Goal: Information Seeking & Learning: Learn about a topic

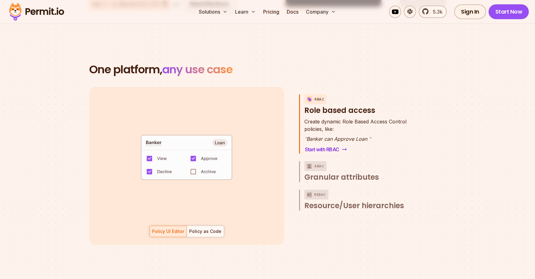
scroll to position [860, 0]
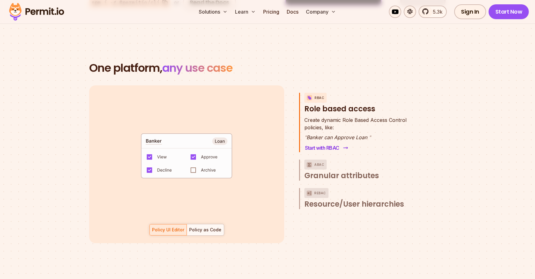
click at [321, 144] on link "Start with RBAC" at bounding box center [325, 148] width 43 height 9
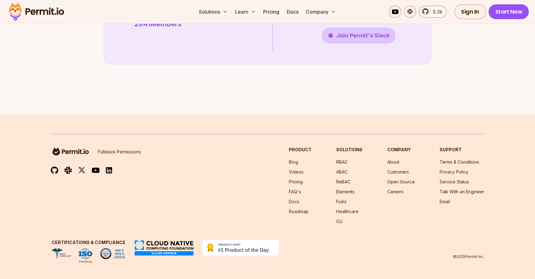
scroll to position [1794, 0]
click at [302, 182] on link "Pricing" at bounding box center [296, 181] width 14 height 5
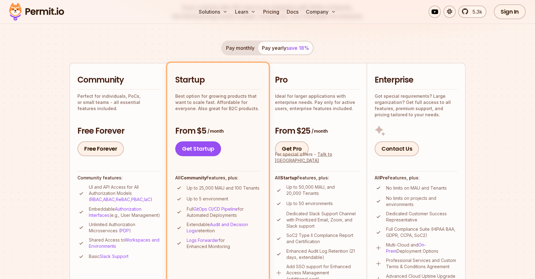
scroll to position [96, 0]
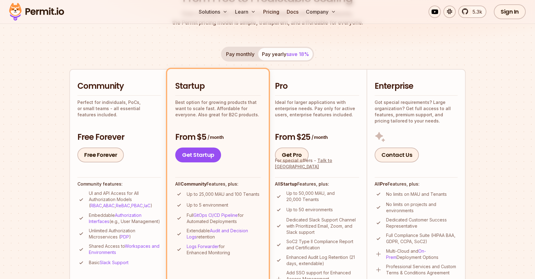
click at [243, 59] on button "Pay monthly" at bounding box center [240, 54] width 36 height 12
click at [283, 52] on button "Pay yearly save 18%" at bounding box center [285, 54] width 54 height 12
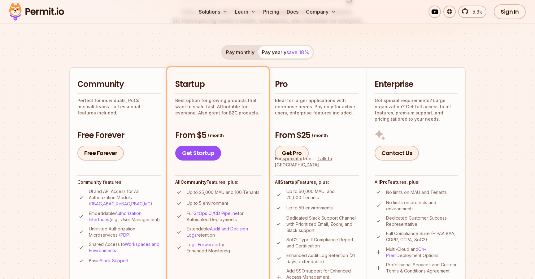
scroll to position [0, 0]
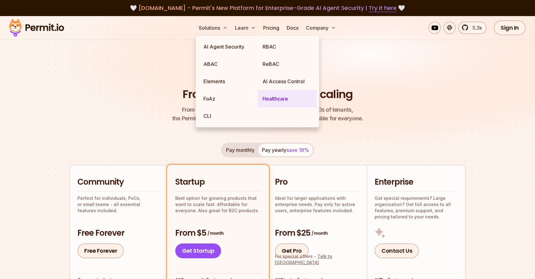
click at [272, 95] on link "Healthcare" at bounding box center [286, 98] width 59 height 17
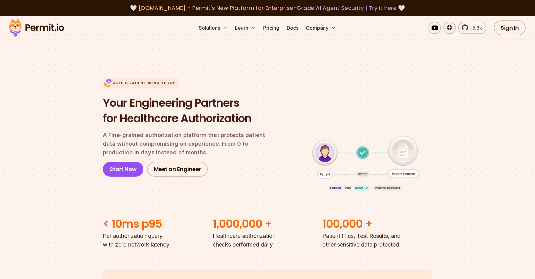
click at [276, 196] on div "Authorization for Healthcare Your Engineering Partners for Healthcare Authoriza…" at bounding box center [267, 127] width 329 height 138
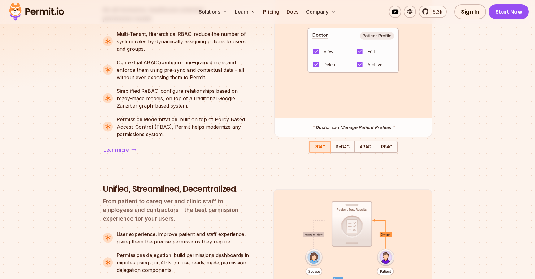
scroll to position [580, 0]
click at [367, 149] on span "ABAC" at bounding box center [365, 146] width 11 height 5
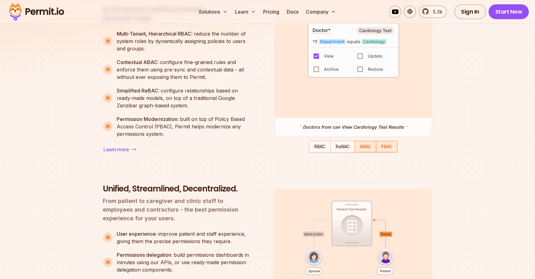
click at [390, 145] on span "PBAC" at bounding box center [386, 146] width 11 height 5
click at [320, 149] on span "RBAC" at bounding box center [319, 146] width 11 height 5
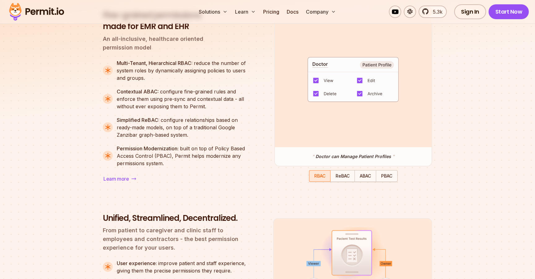
scroll to position [555, 0]
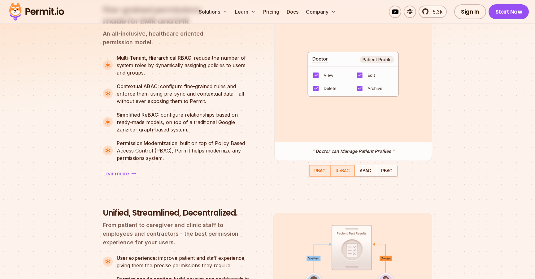
click at [340, 169] on span "ReBAC" at bounding box center [342, 170] width 14 height 5
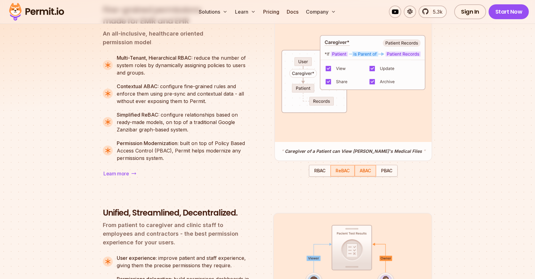
click at [361, 170] on span "ABAC" at bounding box center [365, 170] width 11 height 5
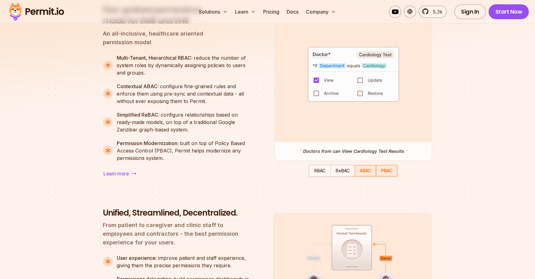
click at [378, 173] on div "button" at bounding box center [386, 171] width 20 height 11
click at [322, 175] on div "button" at bounding box center [319, 171] width 20 height 11
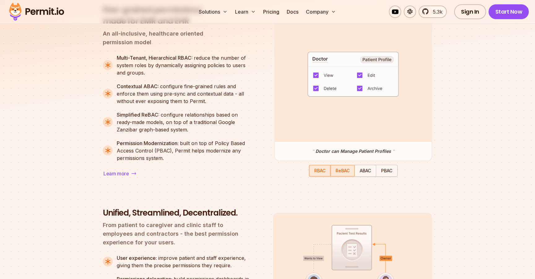
click at [341, 174] on div "button" at bounding box center [342, 171] width 23 height 11
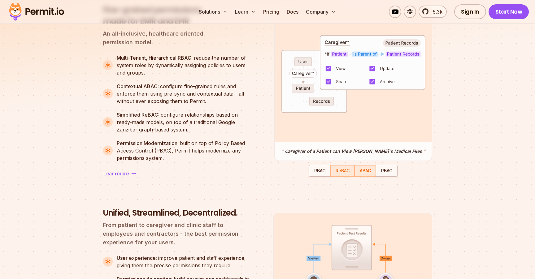
click at [367, 170] on span "ABAC" at bounding box center [365, 170] width 11 height 5
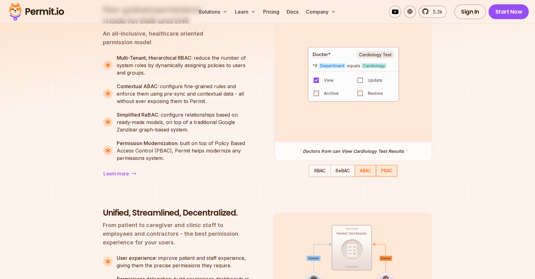
click at [384, 173] on span "PBAC" at bounding box center [386, 170] width 11 height 5
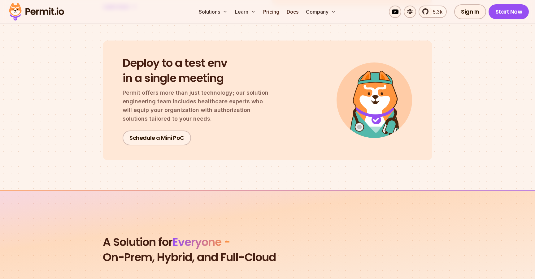
scroll to position [1160, 0]
click at [35, 8] on img at bounding box center [36, 11] width 61 height 21
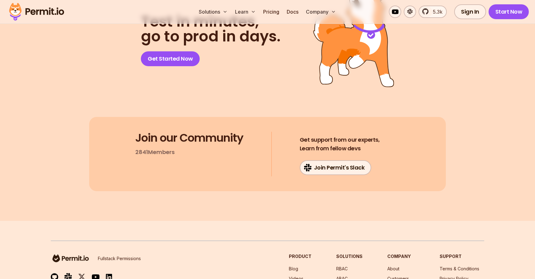
scroll to position [3317, 0]
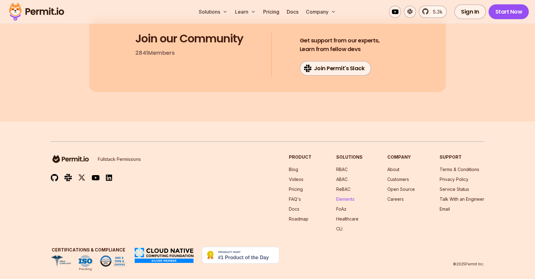
click at [350, 196] on link "Elements" at bounding box center [345, 198] width 18 height 5
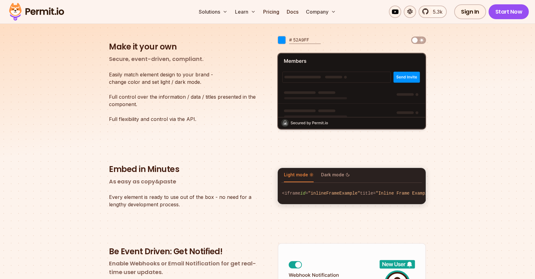
scroll to position [960, 0]
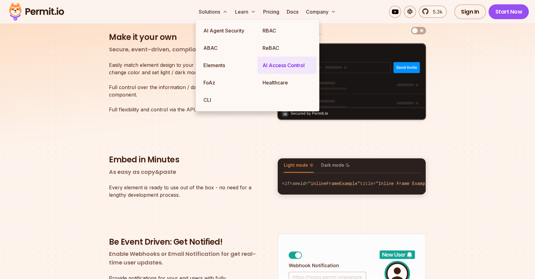
click at [275, 67] on link "AI Access Control" at bounding box center [286, 65] width 59 height 17
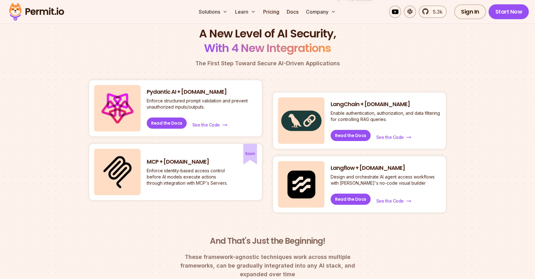
scroll to position [252, 0]
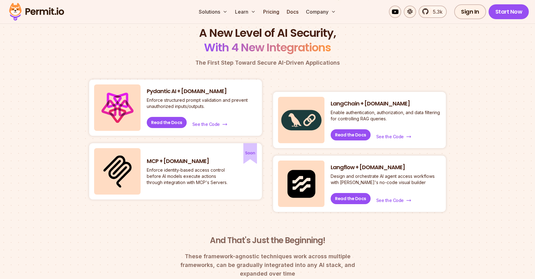
click at [203, 177] on p "Enforce identity-based access control before AI models execute actions through …" at bounding box center [189, 176] width 84 height 19
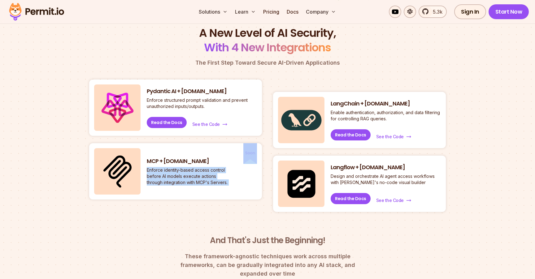
click at [203, 177] on p "Enforce identity-based access control before AI models execute actions through …" at bounding box center [189, 176] width 84 height 19
click at [212, 189] on div "MCP + [DOMAIN_NAME] Enforce identity-based access control before AI models exec…" at bounding box center [175, 171] width 173 height 56
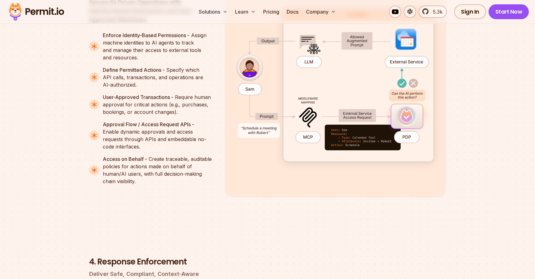
scroll to position [1213, 0]
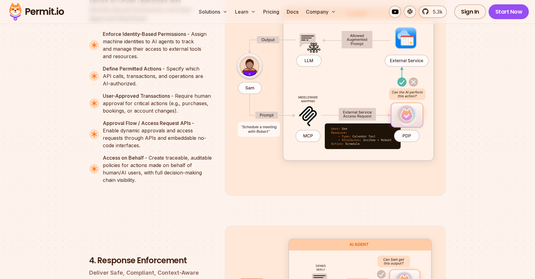
click at [135, 145] on ul "Enforce Identity-Based Permissions - Assign machine identities to AI agents to …" at bounding box center [152, 106] width 126 height 153
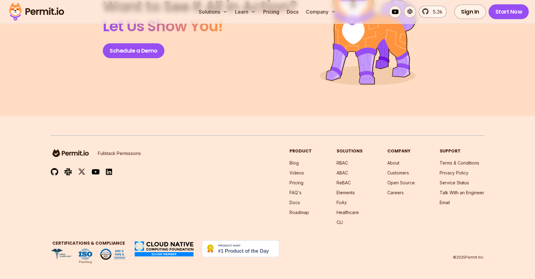
scroll to position [2756, 0]
click at [303, 180] on link "Pricing" at bounding box center [296, 181] width 14 height 5
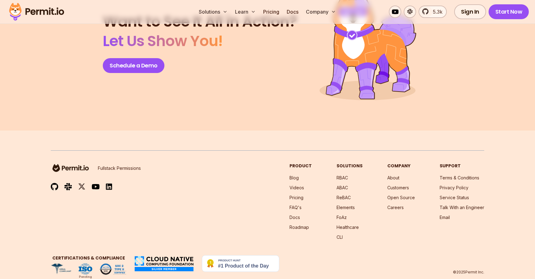
scroll to position [2688, 0]
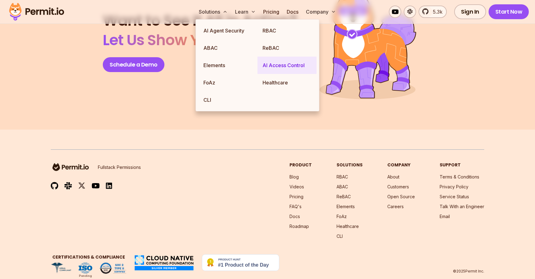
click at [275, 64] on link "AI Access Control" at bounding box center [286, 65] width 59 height 17
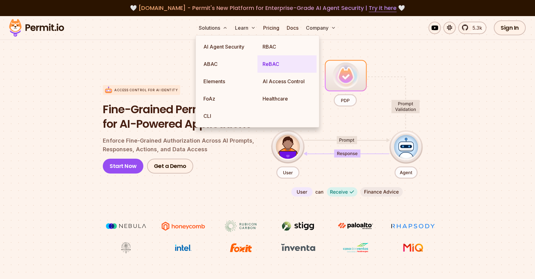
click at [270, 67] on link "ReBAC" at bounding box center [286, 63] width 59 height 17
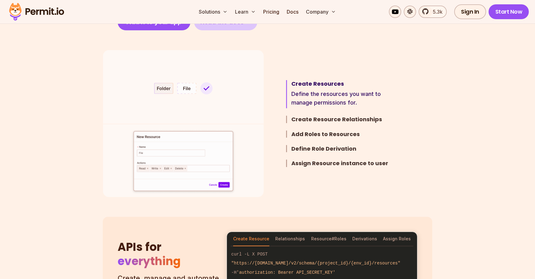
scroll to position [354, 0]
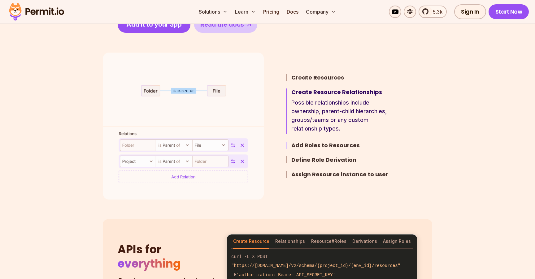
click at [314, 145] on h3 "Add Roles to Resources" at bounding box center [345, 145] width 108 height 7
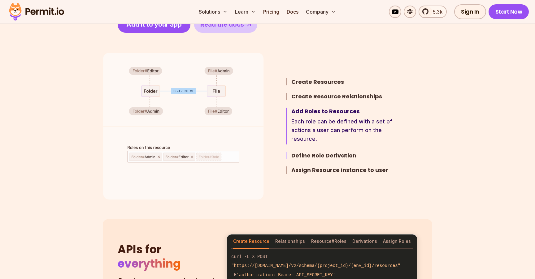
click at [316, 155] on h3 "Define Role Derivation" at bounding box center [345, 155] width 108 height 7
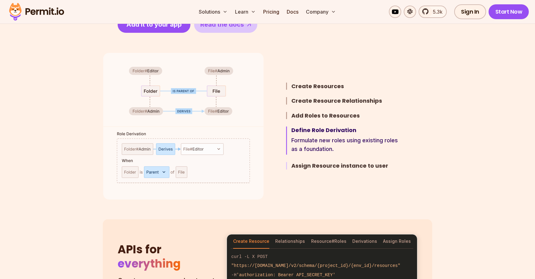
click at [320, 166] on h3 "Assign Resource instance to user" at bounding box center [345, 165] width 108 height 7
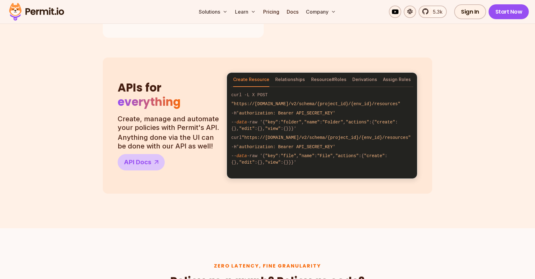
scroll to position [516, 0]
click at [285, 80] on button "Relationships" at bounding box center [290, 79] width 30 height 14
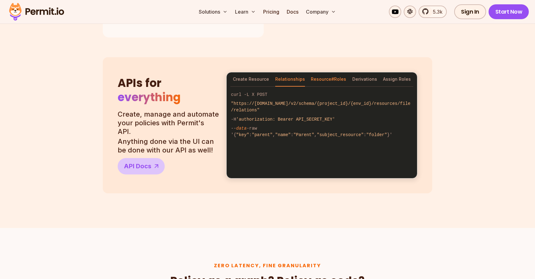
click at [319, 83] on button "Resource#Roles" at bounding box center [328, 79] width 35 height 14
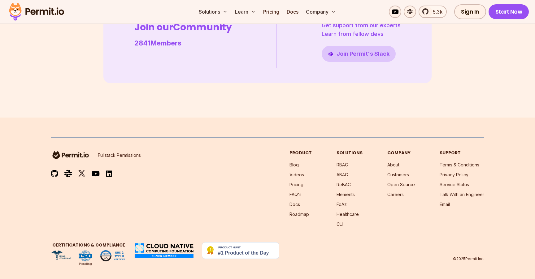
scroll to position [1803, 0]
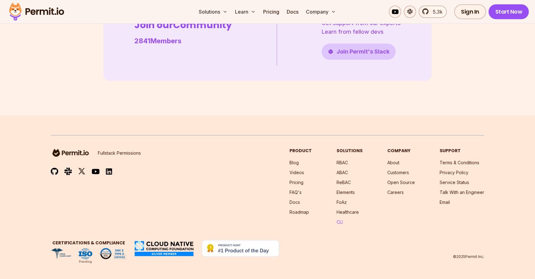
click at [343, 222] on link "CLI" at bounding box center [339, 221] width 6 height 5
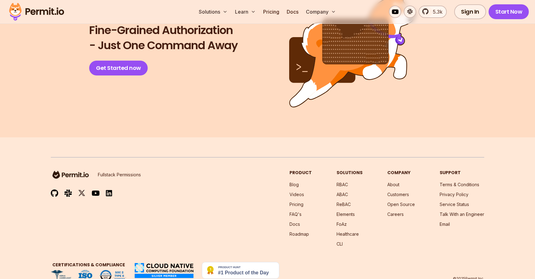
scroll to position [1408, 0]
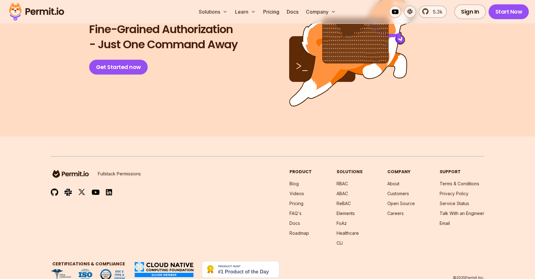
click at [232, 120] on section "Fine-Grained Authorization - Just One Command Away Get Started now" at bounding box center [267, 48] width 535 height 177
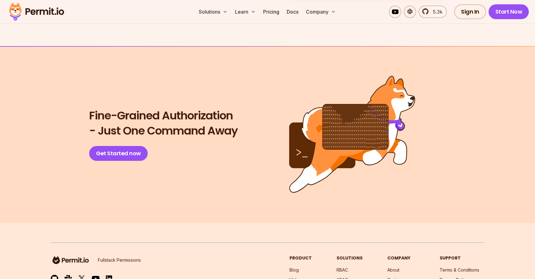
scroll to position [1323, 0]
